Goal: Task Accomplishment & Management: Use online tool/utility

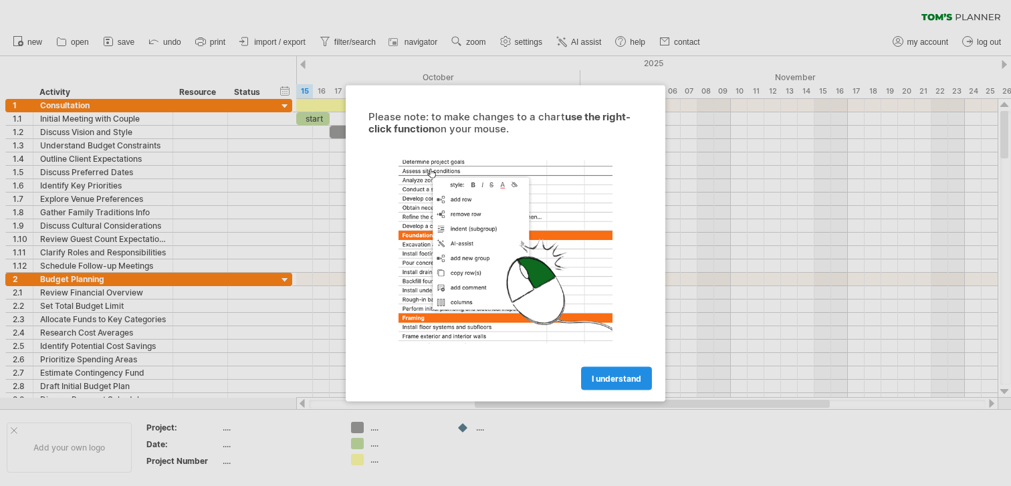
click at [622, 373] on span "I understand" at bounding box center [616, 378] width 49 height 10
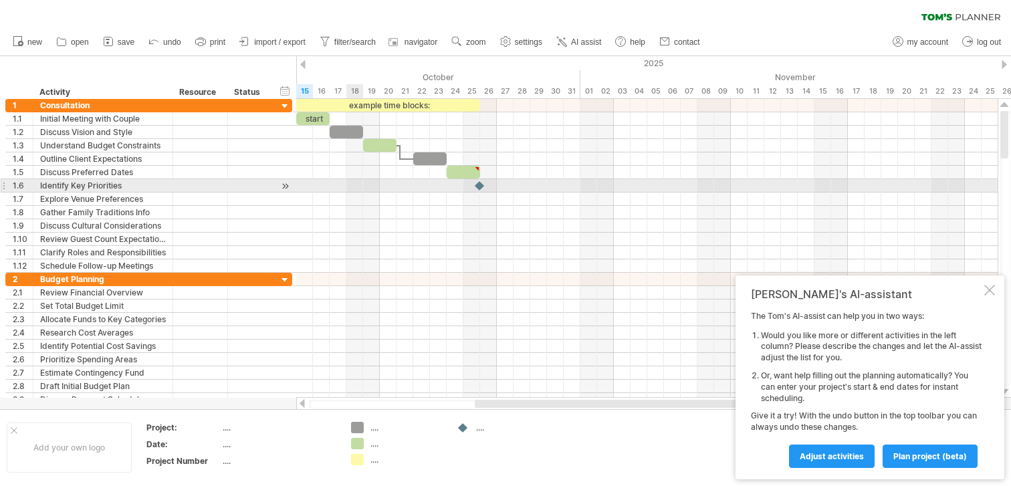
click at [356, 186] on div at bounding box center [646, 185] width 701 height 13
click at [350, 183] on div at bounding box center [646, 185] width 701 height 13
drag, startPoint x: 331, startPoint y: 185, endPoint x: 367, endPoint y: 185, distance: 36.1
click at [367, 185] on div at bounding box center [646, 185] width 701 height 13
click at [366, 185] on div at bounding box center [646, 185] width 701 height 13
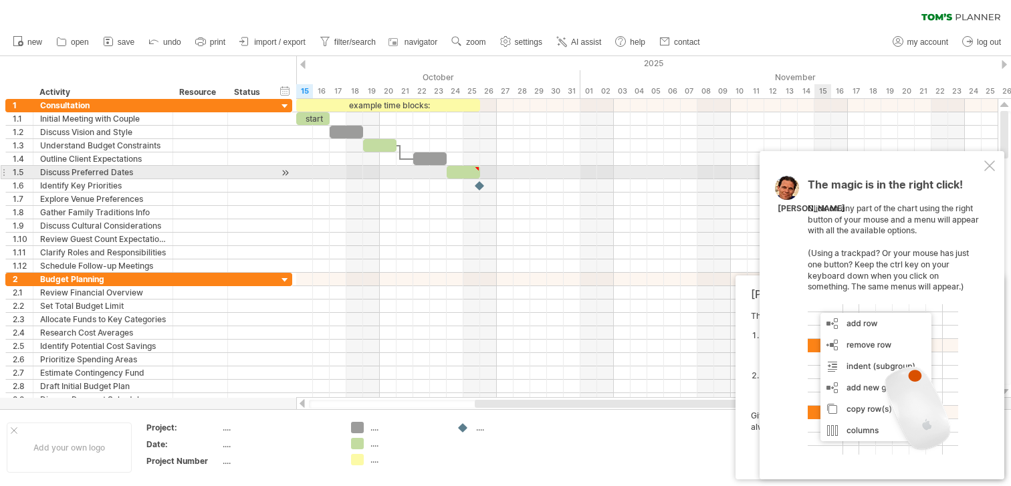
click at [990, 168] on div at bounding box center [989, 165] width 11 height 11
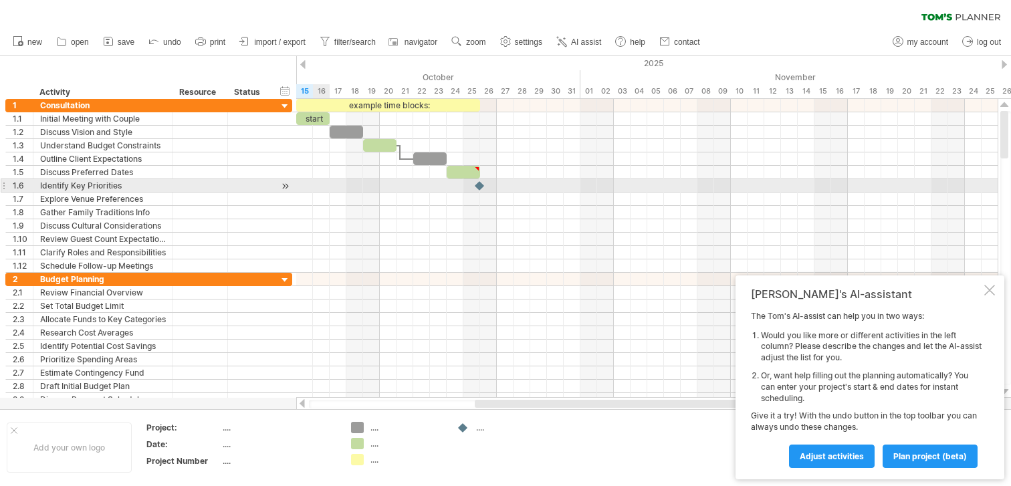
click at [328, 180] on div at bounding box center [646, 185] width 701 height 13
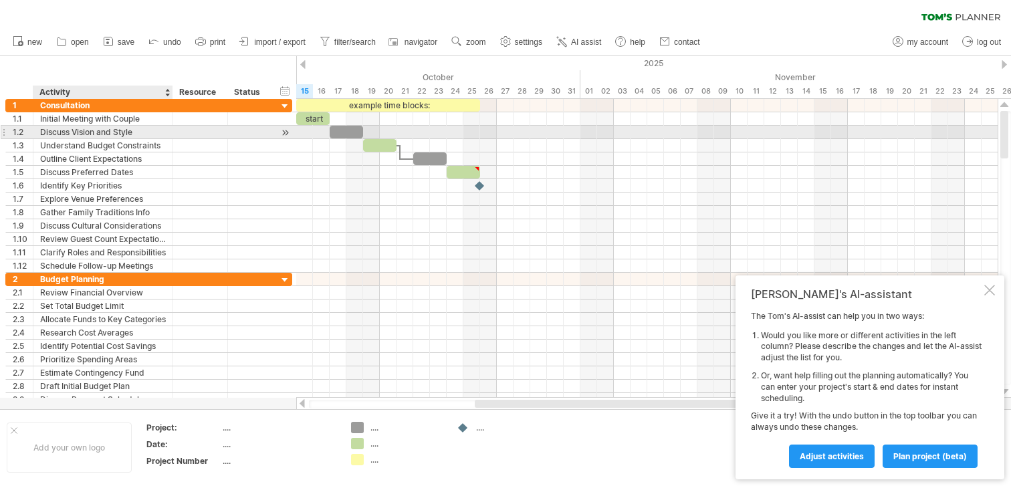
click at [101, 128] on div "Discuss Vision and Style" at bounding box center [103, 132] width 126 height 13
click at [132, 136] on input "**********" at bounding box center [103, 132] width 126 height 13
type input "**********"
